Goal: Task Accomplishment & Management: Manage account settings

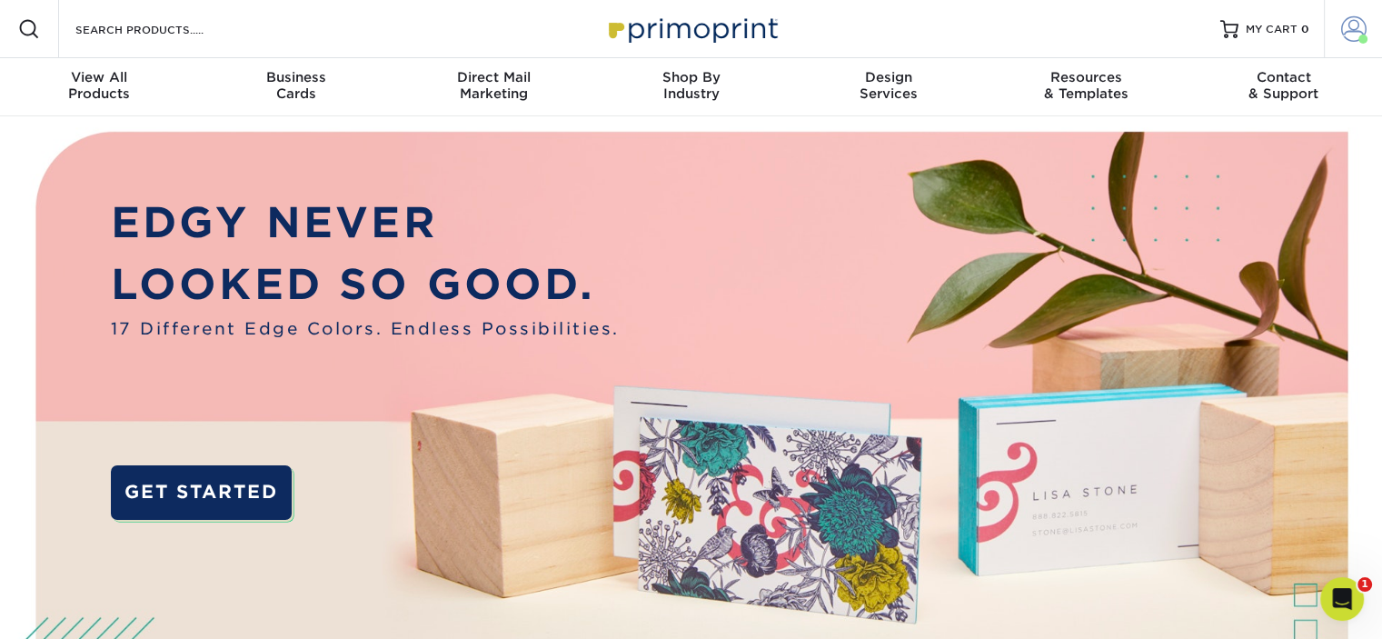
click at [1354, 34] on span at bounding box center [1353, 28] width 25 height 25
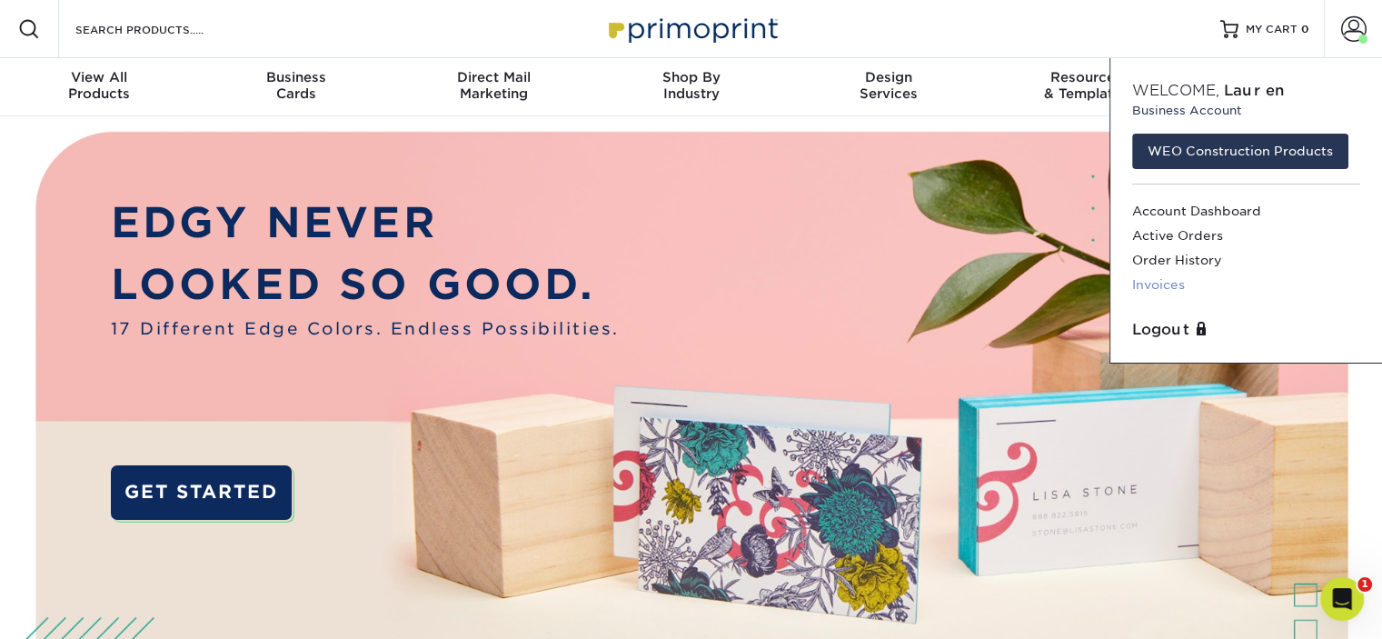
click at [1160, 279] on link "Invoices" at bounding box center [1246, 285] width 228 height 25
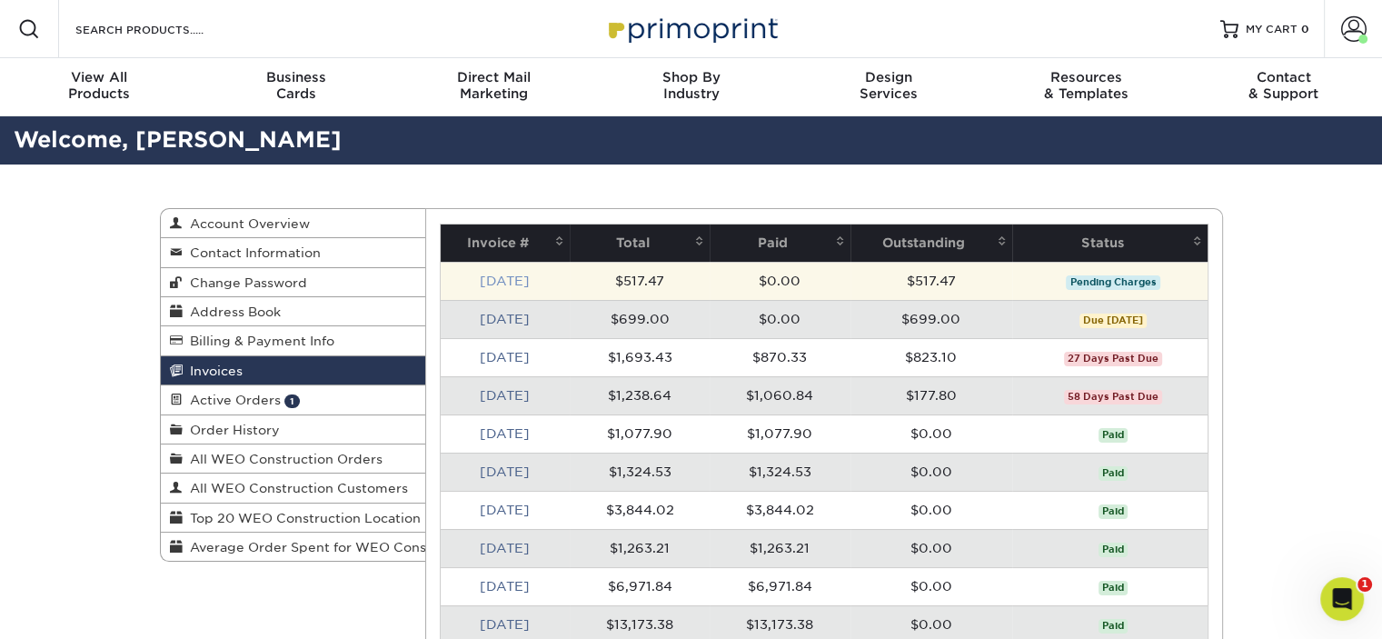
click at [502, 281] on link "[DATE]" at bounding box center [505, 280] width 50 height 15
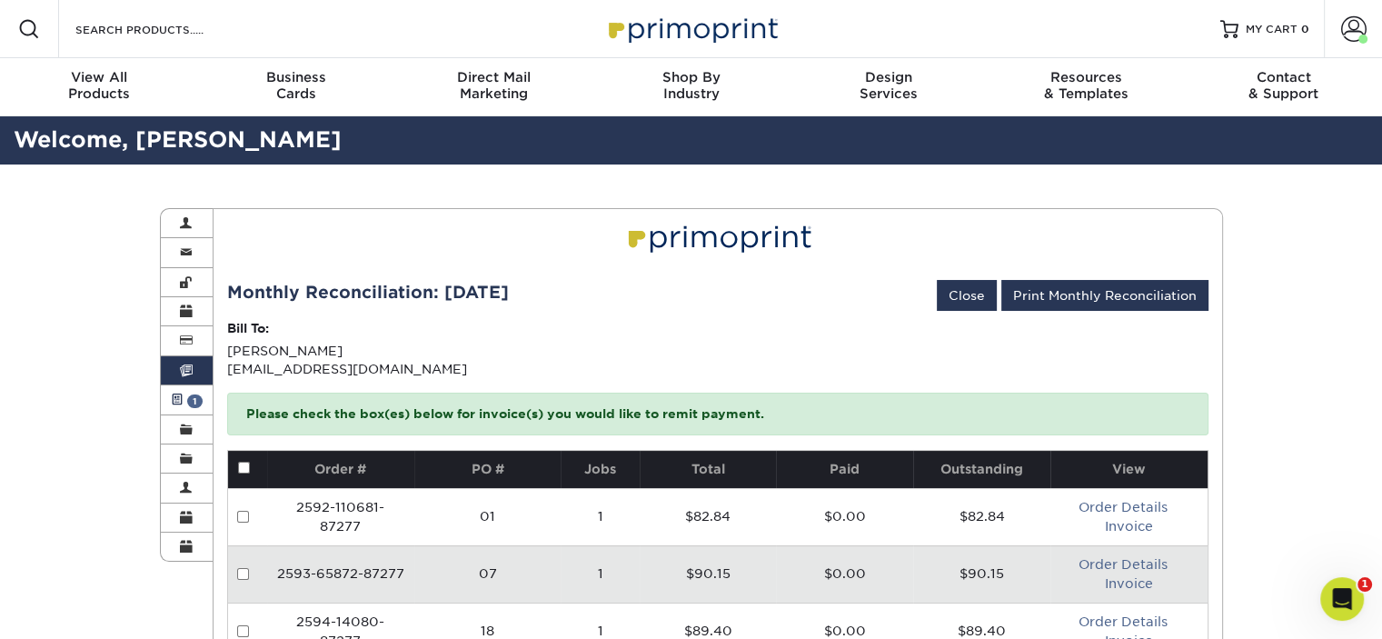
click at [188, 402] on span "1" at bounding box center [194, 401] width 15 height 14
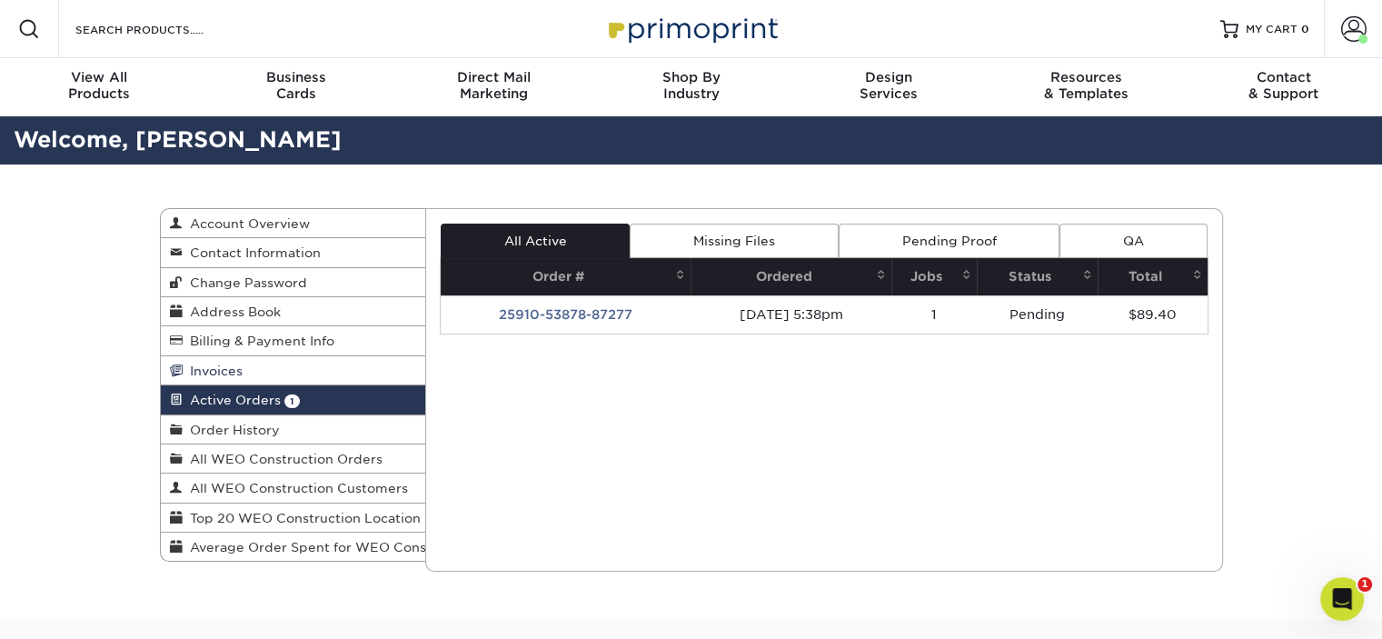
click at [205, 370] on span "Invoices" at bounding box center [213, 370] width 60 height 15
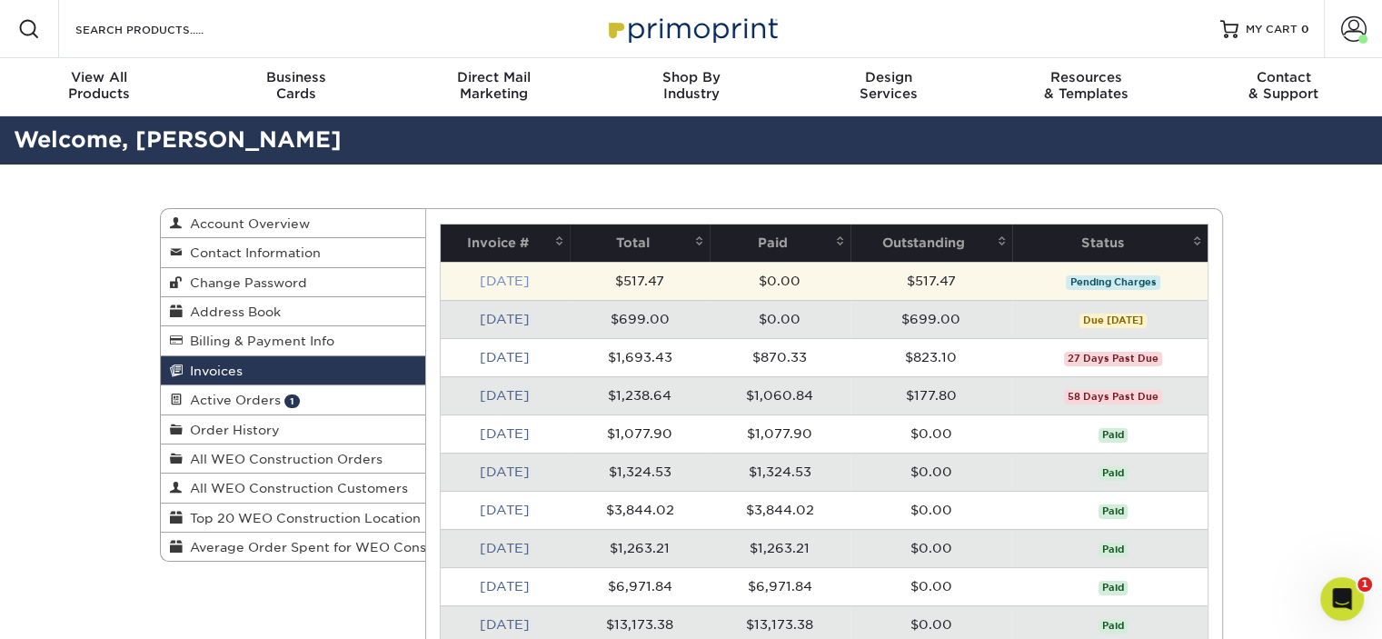
click at [512, 276] on link "[DATE]" at bounding box center [505, 280] width 50 height 15
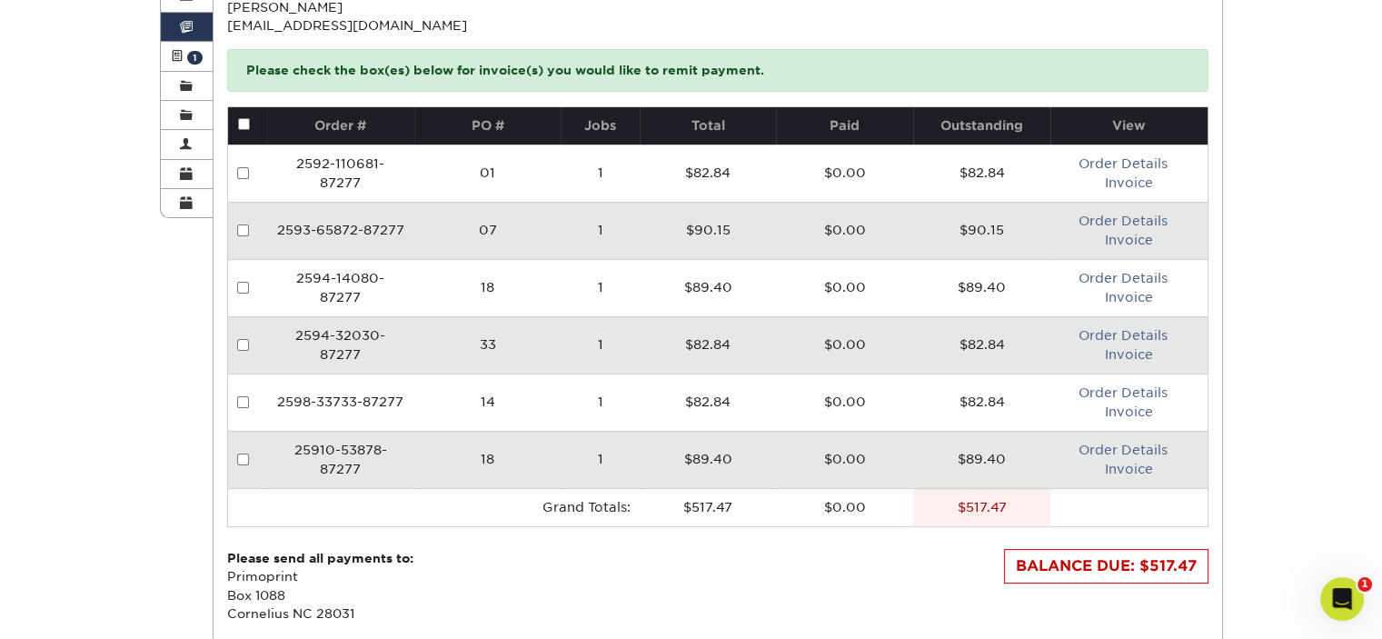
scroll to position [344, 0]
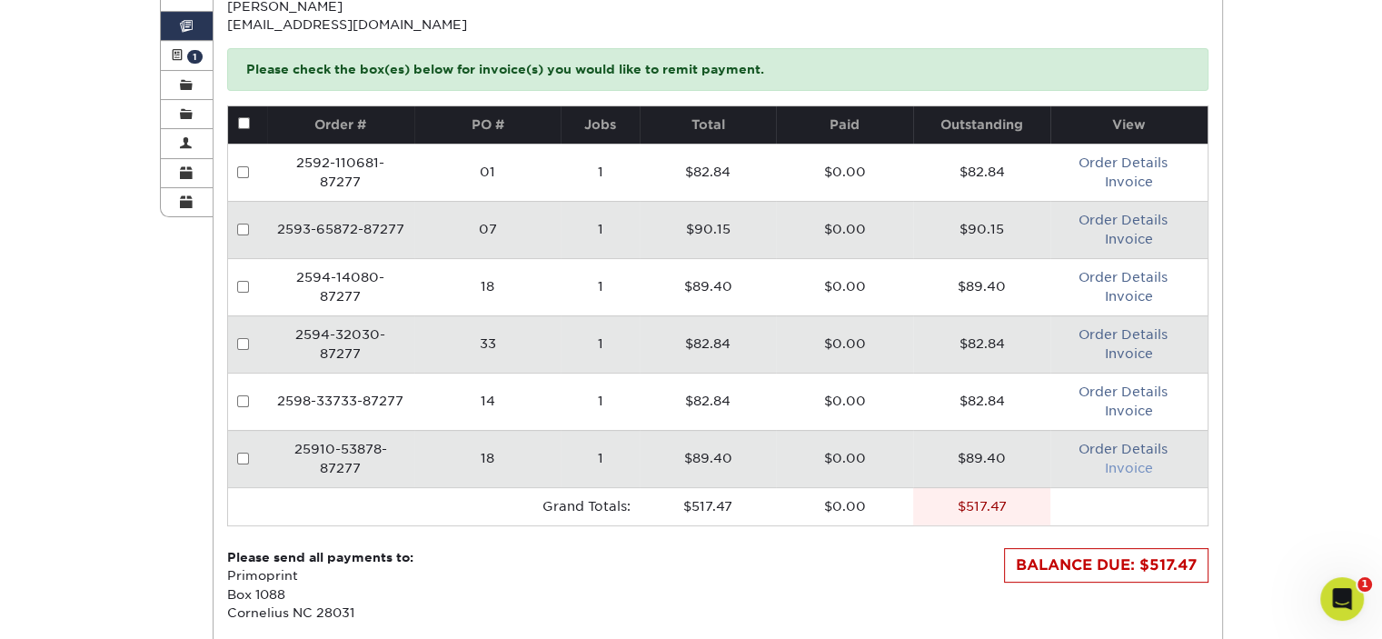
click at [1129, 463] on link "Invoice" at bounding box center [1129, 468] width 48 height 15
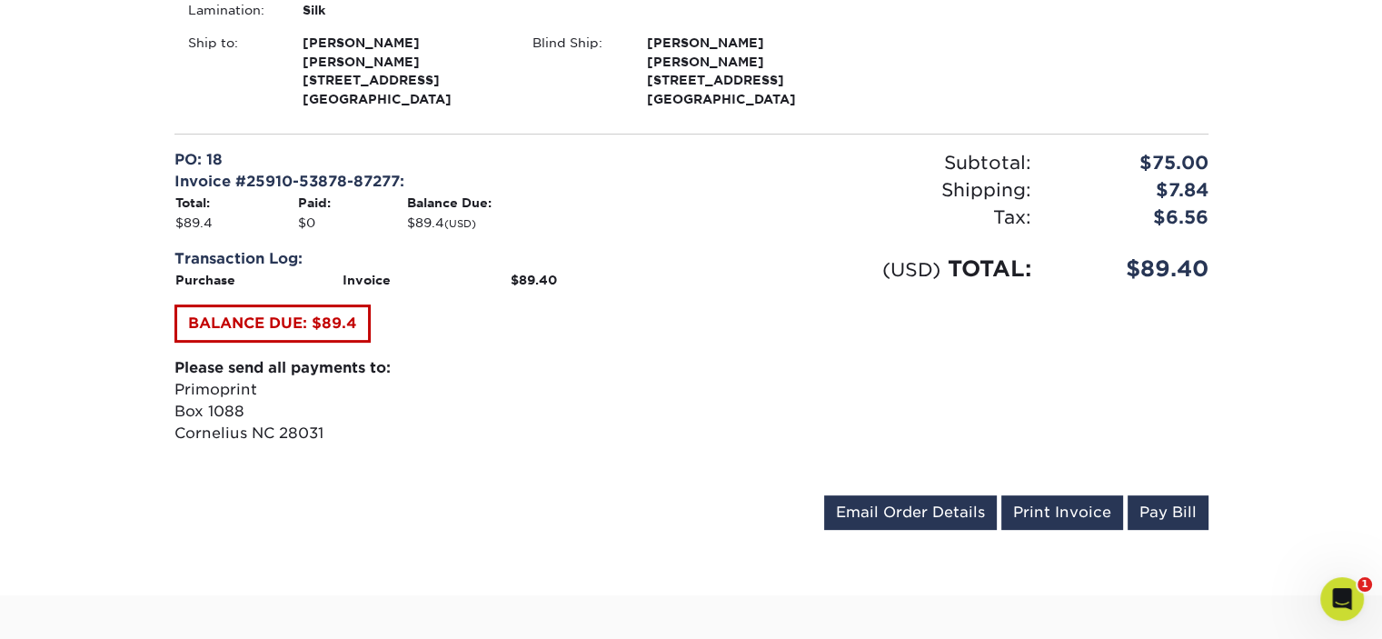
scroll to position [565, 0]
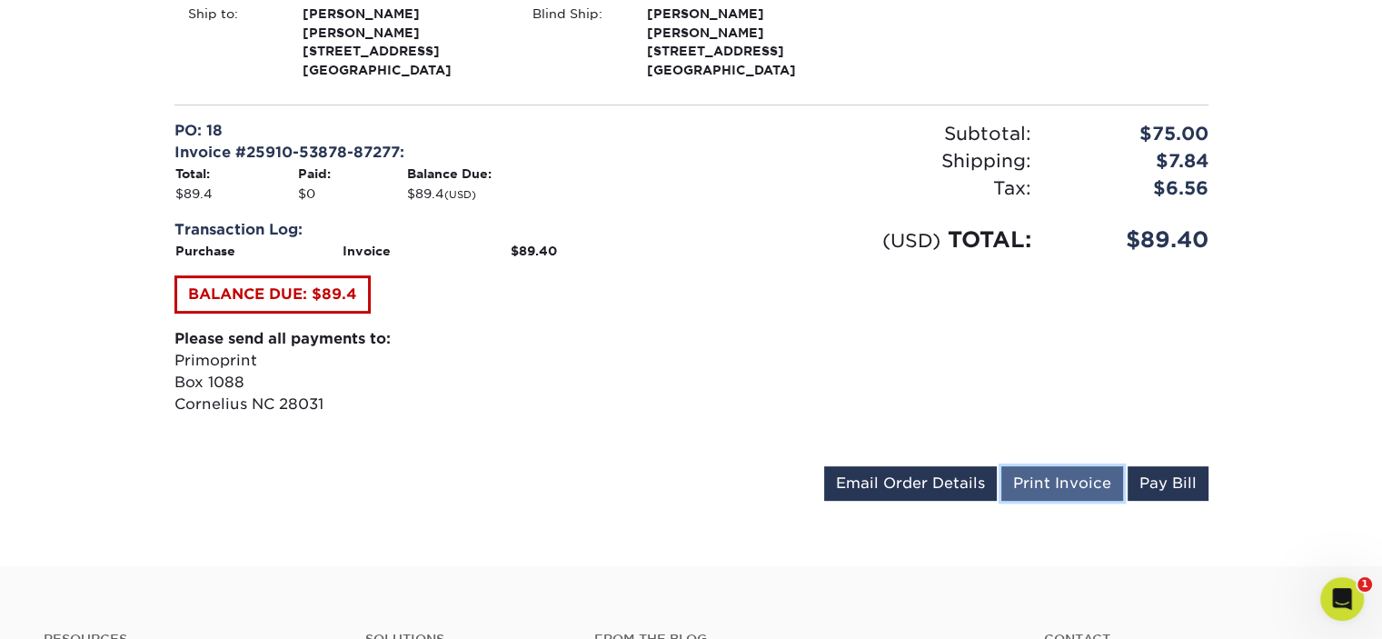
click at [1042, 495] on link "Print Invoice" at bounding box center [1062, 483] width 122 height 35
